Goal: Information Seeking & Learning: Find specific fact

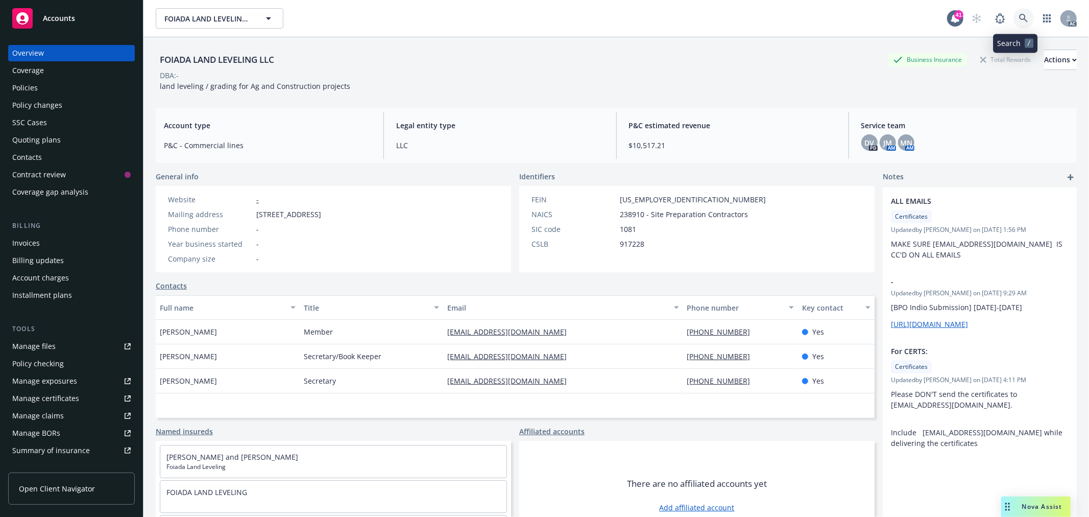
click at [1019, 19] on icon at bounding box center [1023, 18] width 9 height 9
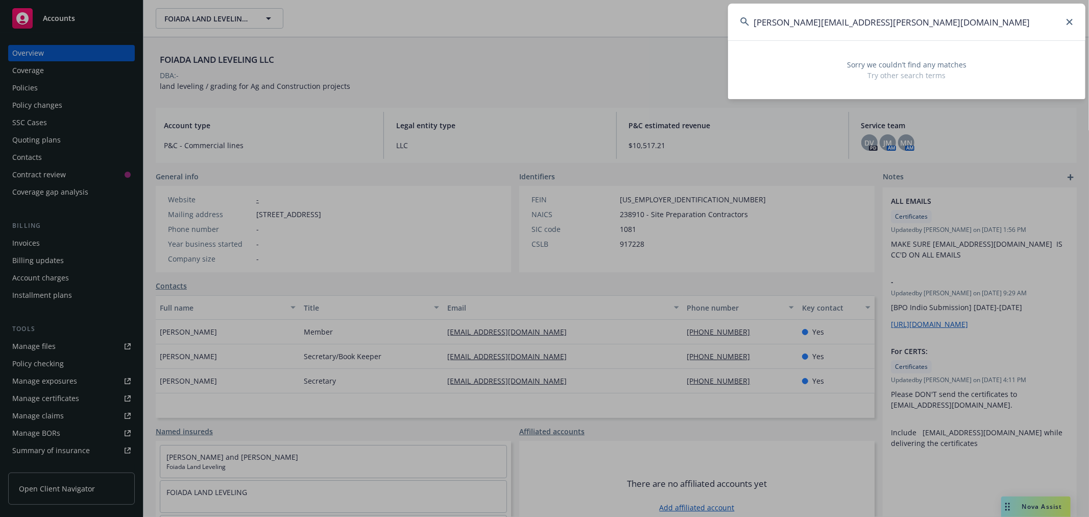
drag, startPoint x: 1010, startPoint y: 19, endPoint x: 732, endPoint y: 34, distance: 278.6
click at [732, 34] on input "[PERSON_NAME][EMAIL_ADDRESS][PERSON_NAME][DOMAIN_NAME]" at bounding box center [906, 22] width 357 height 37
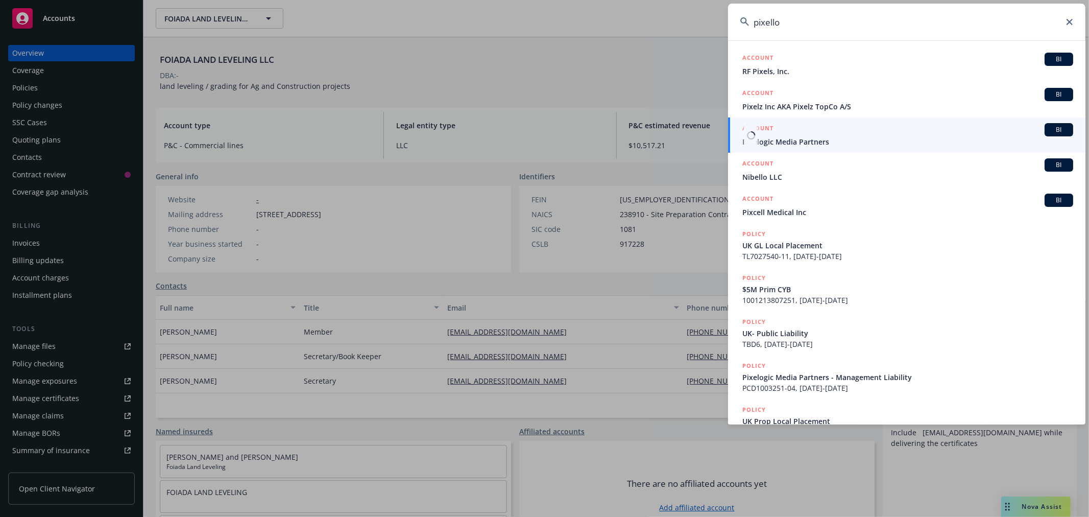
type input "pixello"
click at [800, 137] on span "Pixelogic Media Partners" at bounding box center [907, 141] width 331 height 11
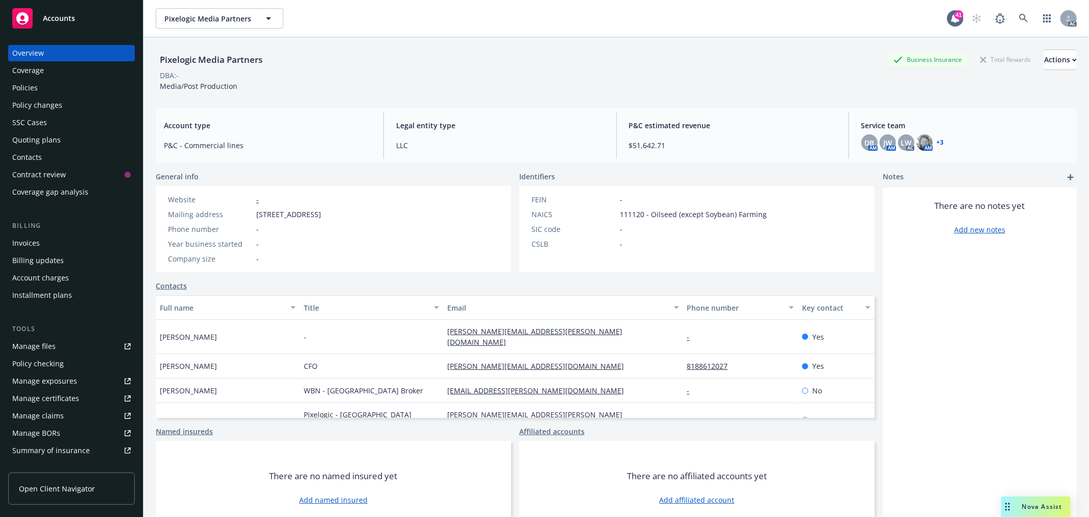
click at [36, 85] on div "Policies" at bounding box center [25, 88] width 26 height 16
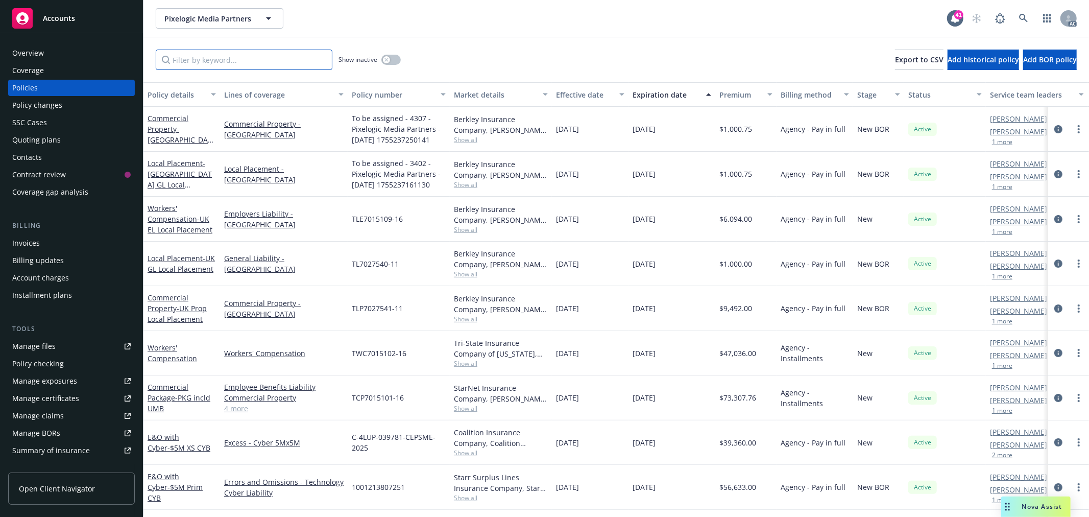
click at [231, 59] on input "Filter by keyword..." at bounding box center [244, 60] width 177 height 20
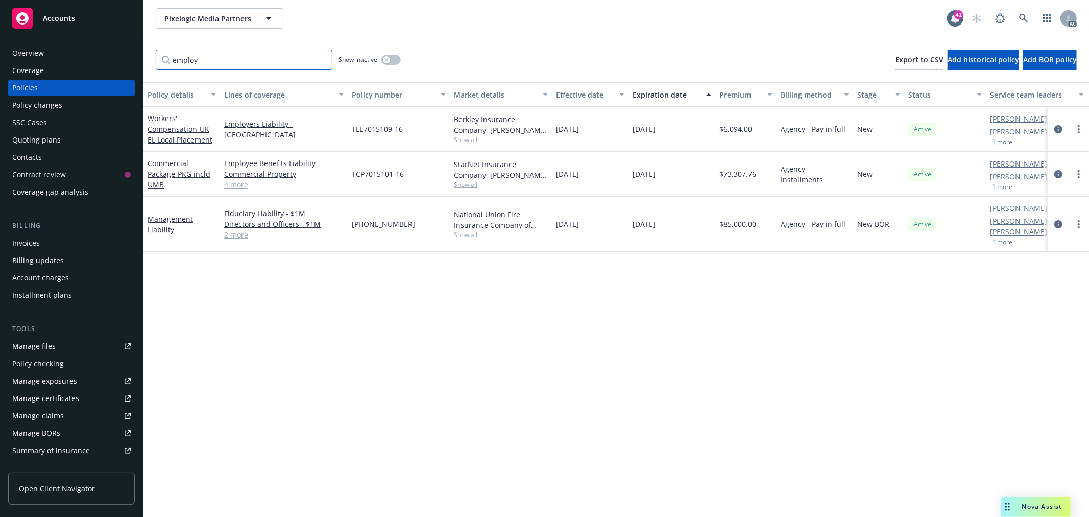
type input "employ"
click at [236, 230] on link "2 more" at bounding box center [283, 234] width 119 height 11
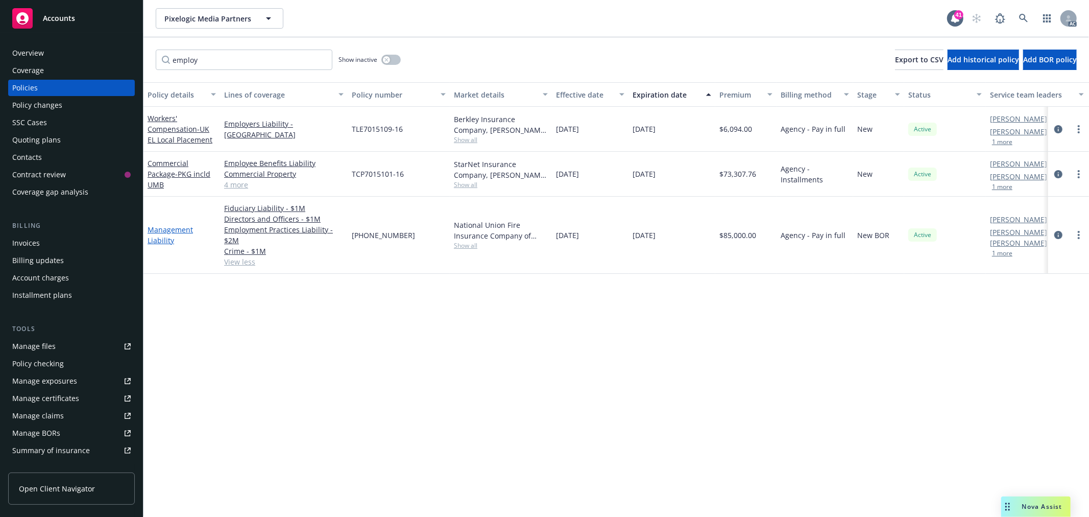
click at [159, 227] on link "Management Liability" at bounding box center [170, 235] width 45 height 20
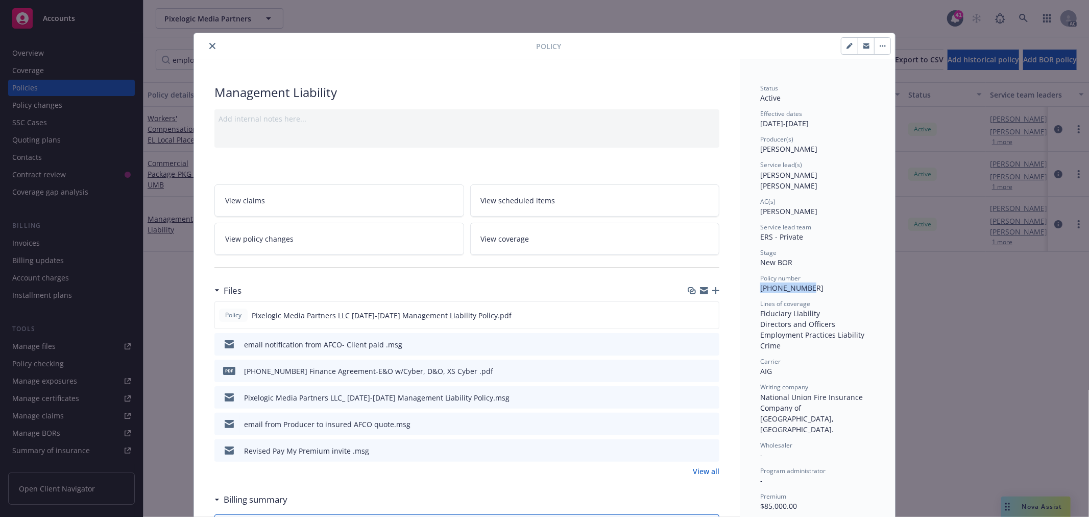
drag, startPoint x: 803, startPoint y: 279, endPoint x: 753, endPoint y: 279, distance: 50.5
copy span "[PHONE_NUMBER]"
drag, startPoint x: 771, startPoint y: 359, endPoint x: 753, endPoint y: 363, distance: 18.7
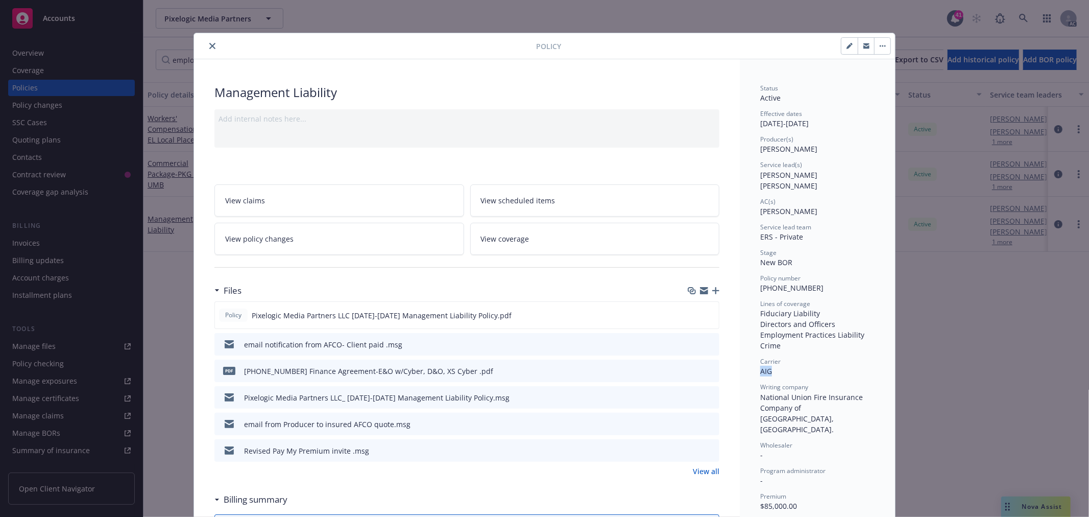
copy span "AIG"
click at [210, 52] on button "close" at bounding box center [212, 46] width 12 height 12
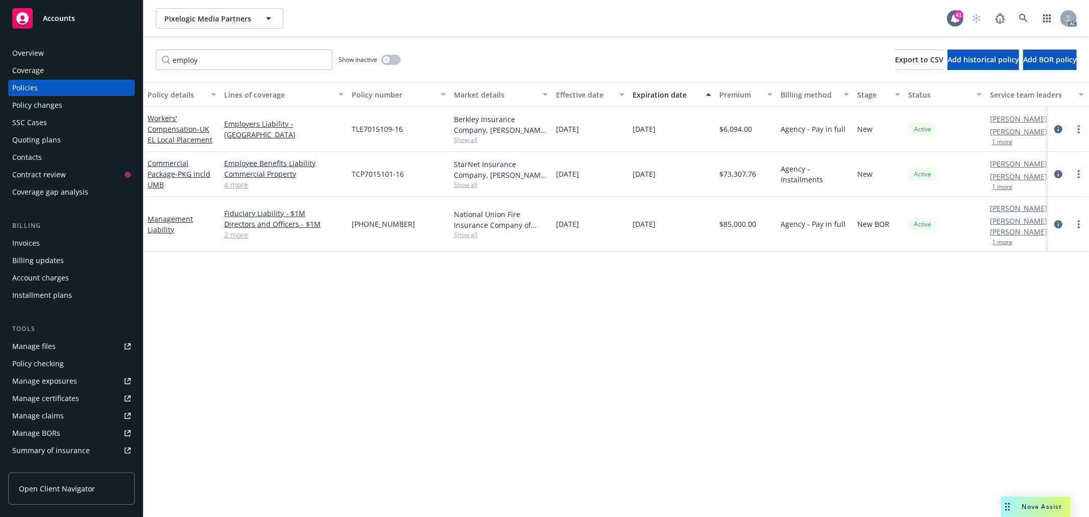
click at [74, 54] on div "Overview" at bounding box center [71, 53] width 118 height 16
